Goal: Task Accomplishment & Management: Manage account settings

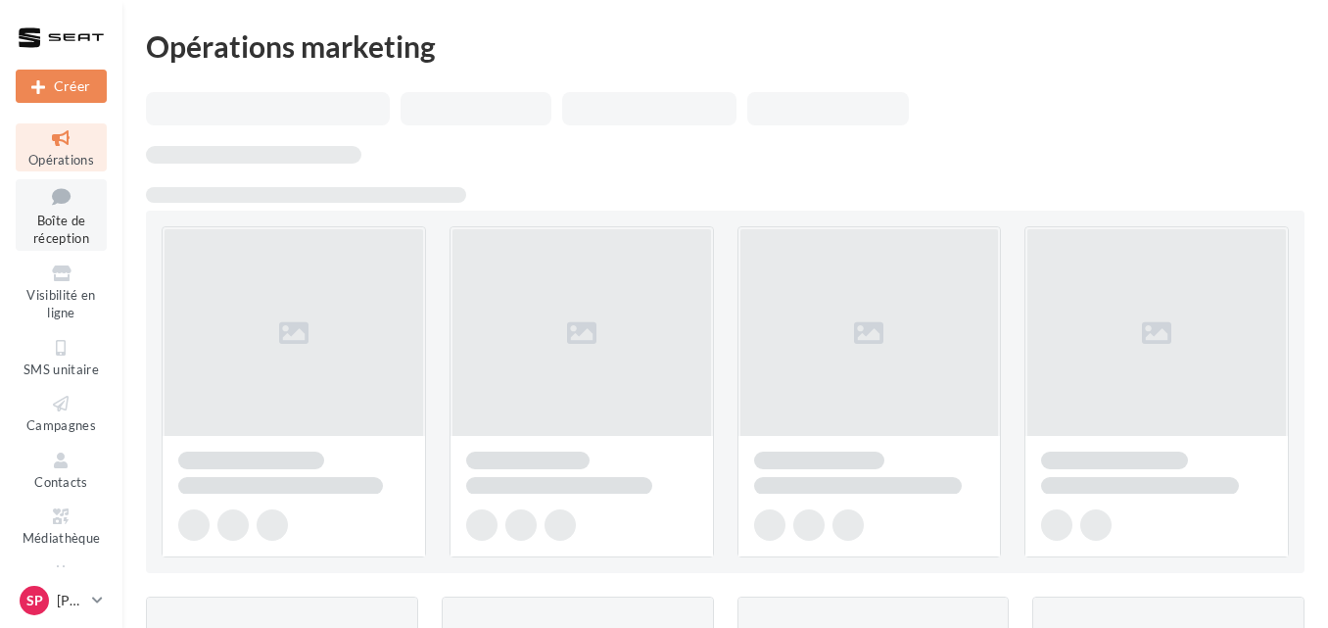
click at [54, 205] on icon at bounding box center [61, 196] width 79 height 26
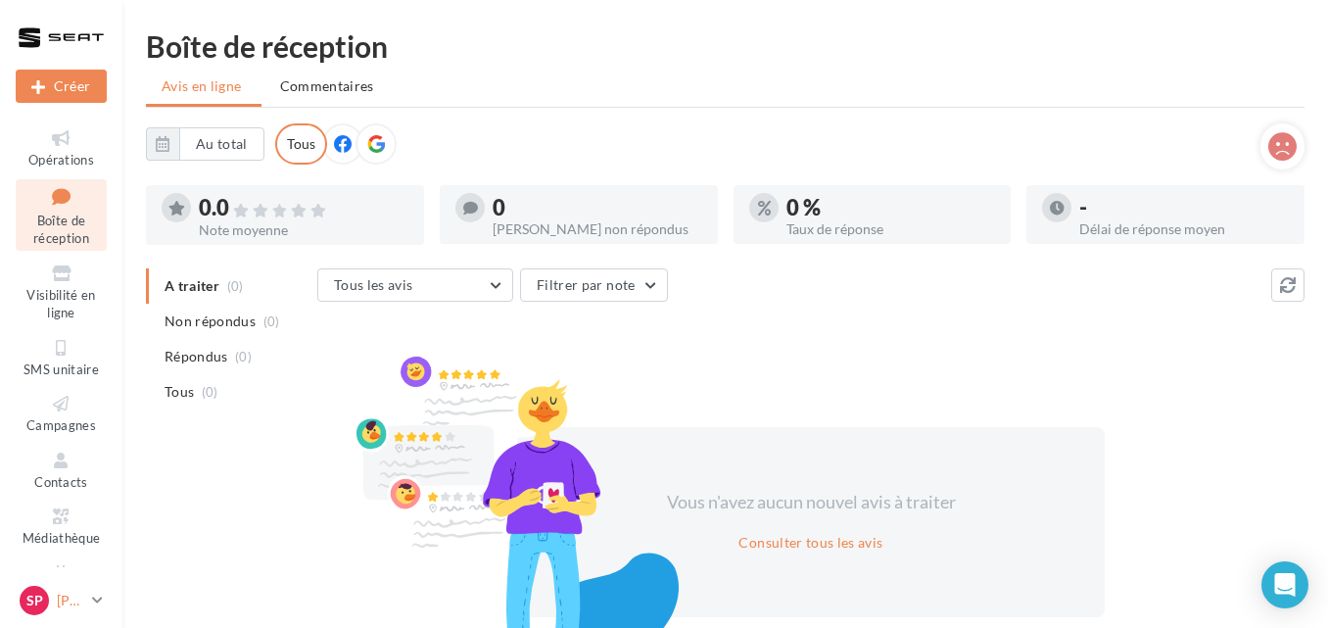
click at [91, 597] on link "Sp [PERSON_NAME] SEAT-MARIGNANE" at bounding box center [61, 600] width 91 height 37
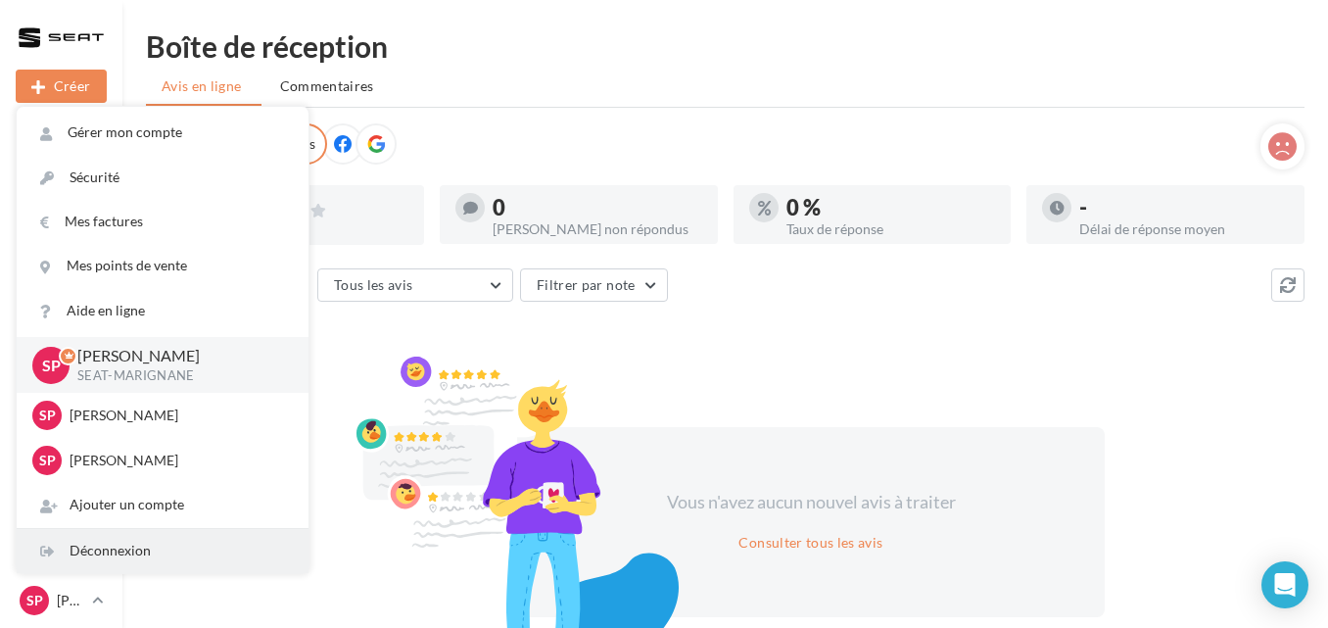
click at [113, 557] on div "Déconnexion" at bounding box center [163, 551] width 292 height 44
